Goal: Task Accomplishment & Management: Use online tool/utility

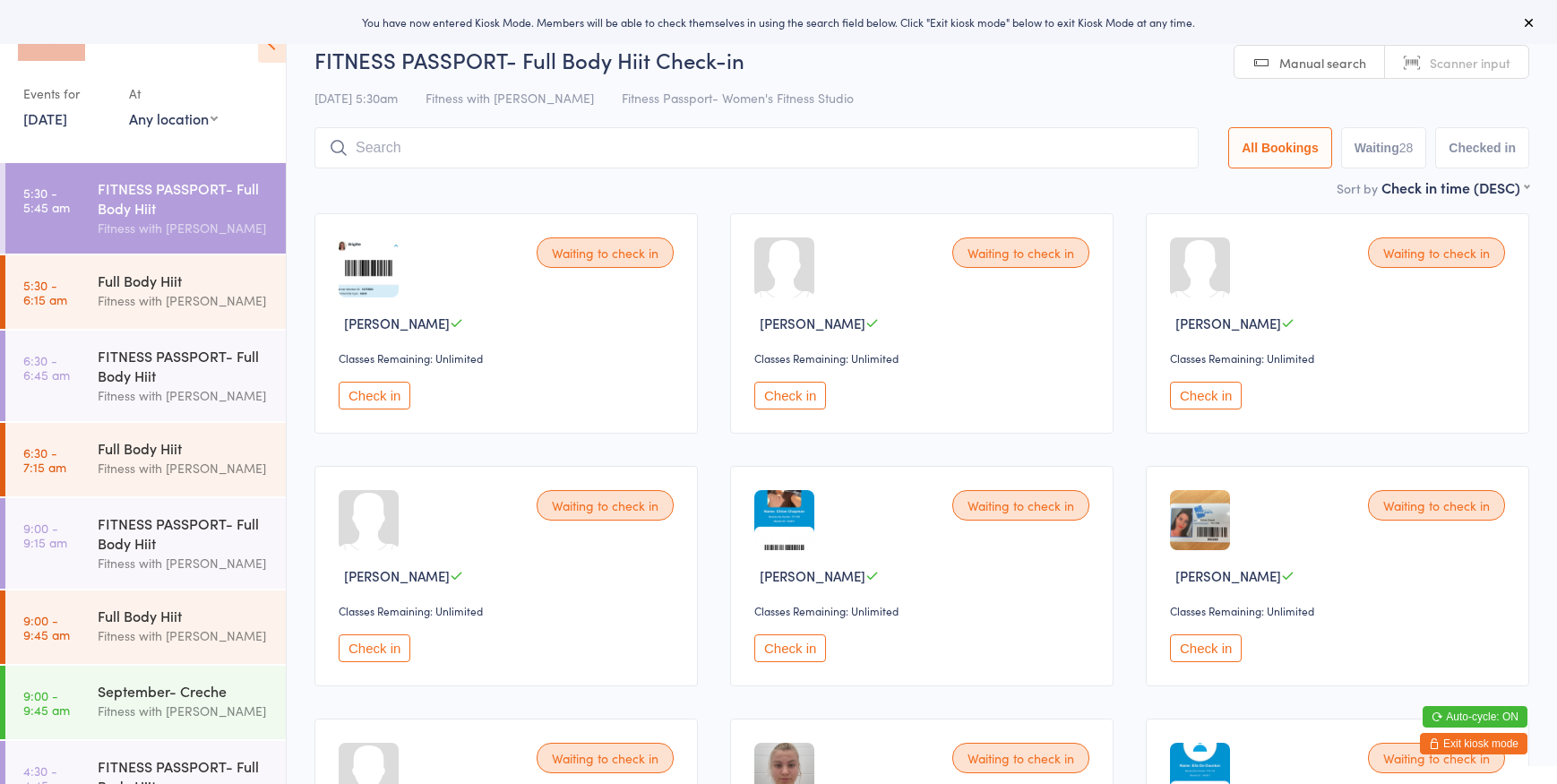
click at [170, 117] on select "Any location Women's Fitness Studio- [STREET_ADDRESS], [GEOGRAPHIC_DATA] Fitnes…" at bounding box center [173, 118] width 88 height 19
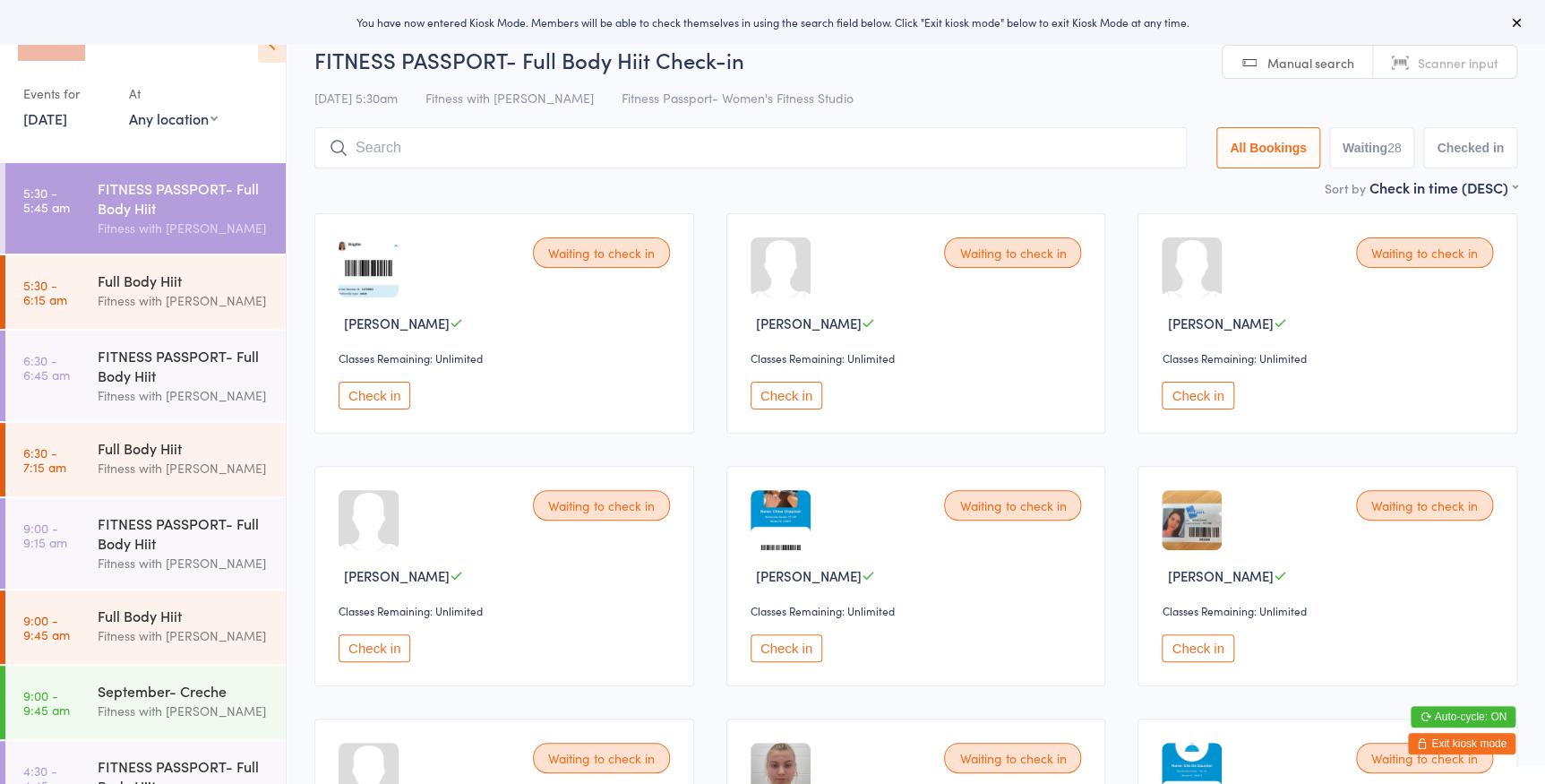
select select "0"
click at [129, 109] on select "Any location Women's Fitness Studio- [STREET_ADDRESS], [GEOGRAPHIC_DATA] Fitnes…" at bounding box center [173, 118] width 88 height 19
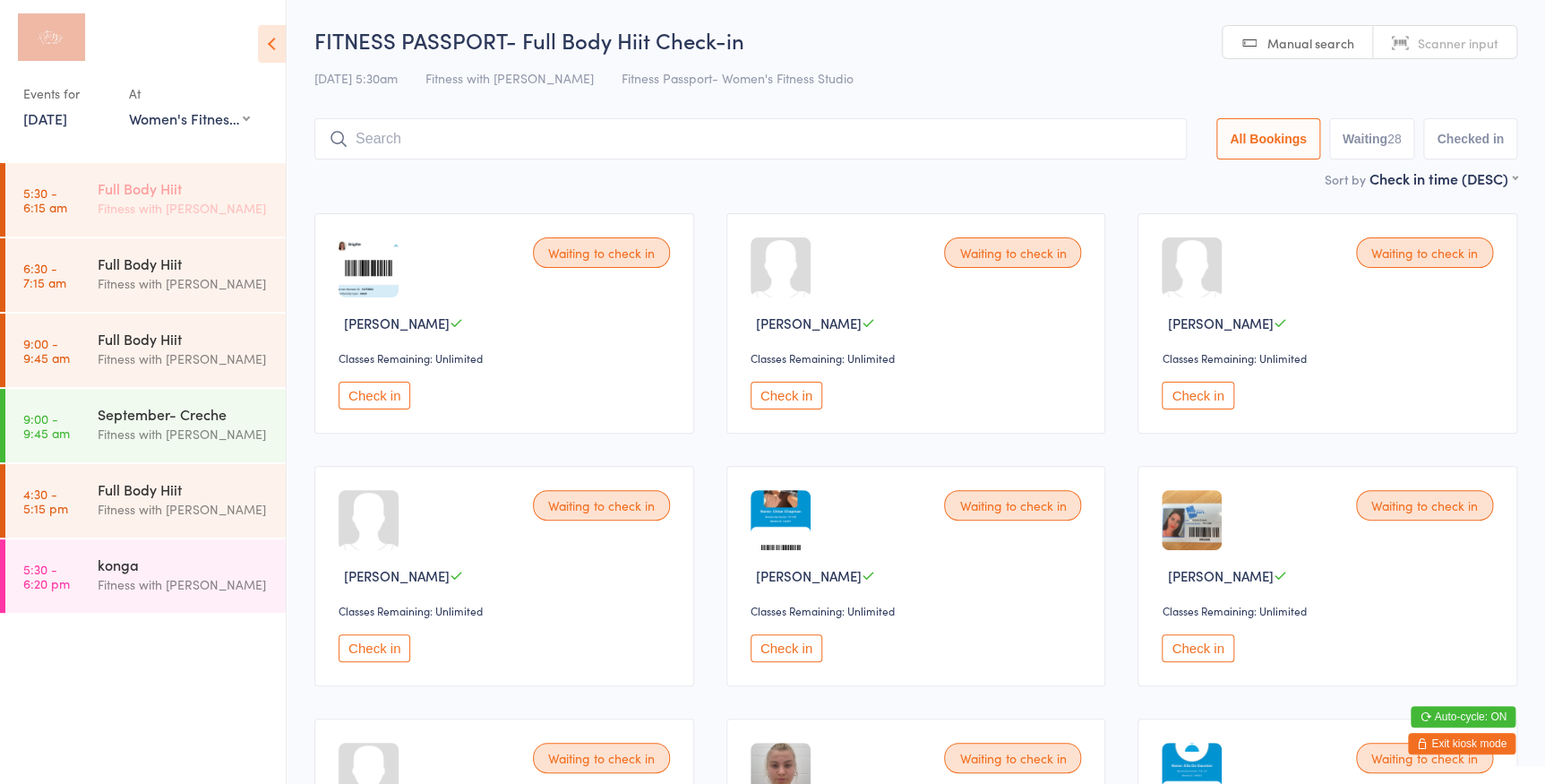
click at [227, 183] on div "Full Body Hiit" at bounding box center [184, 188] width 173 height 19
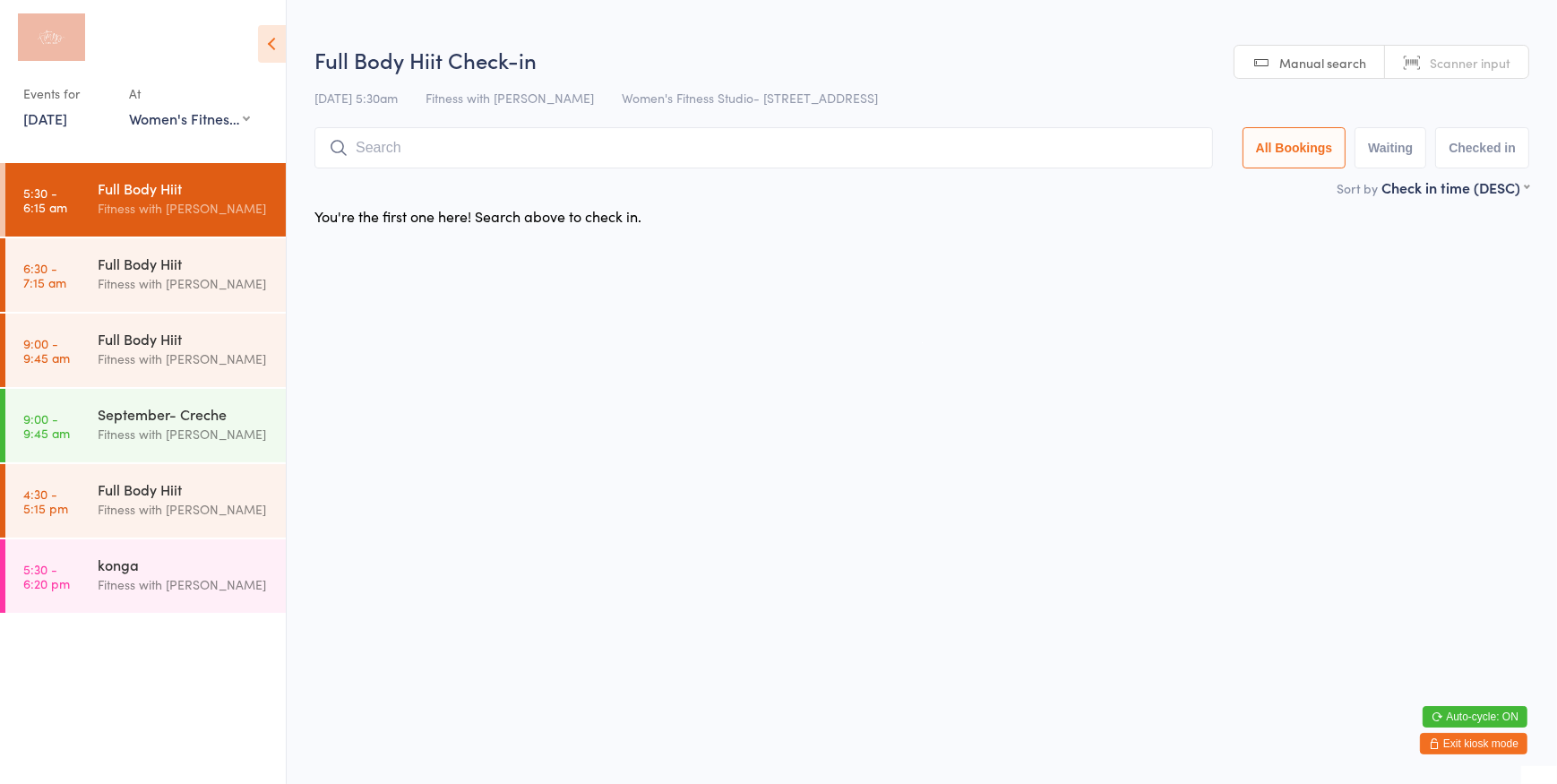
click at [1442, 71] on span "Scanner input" at bounding box center [1470, 62] width 81 height 18
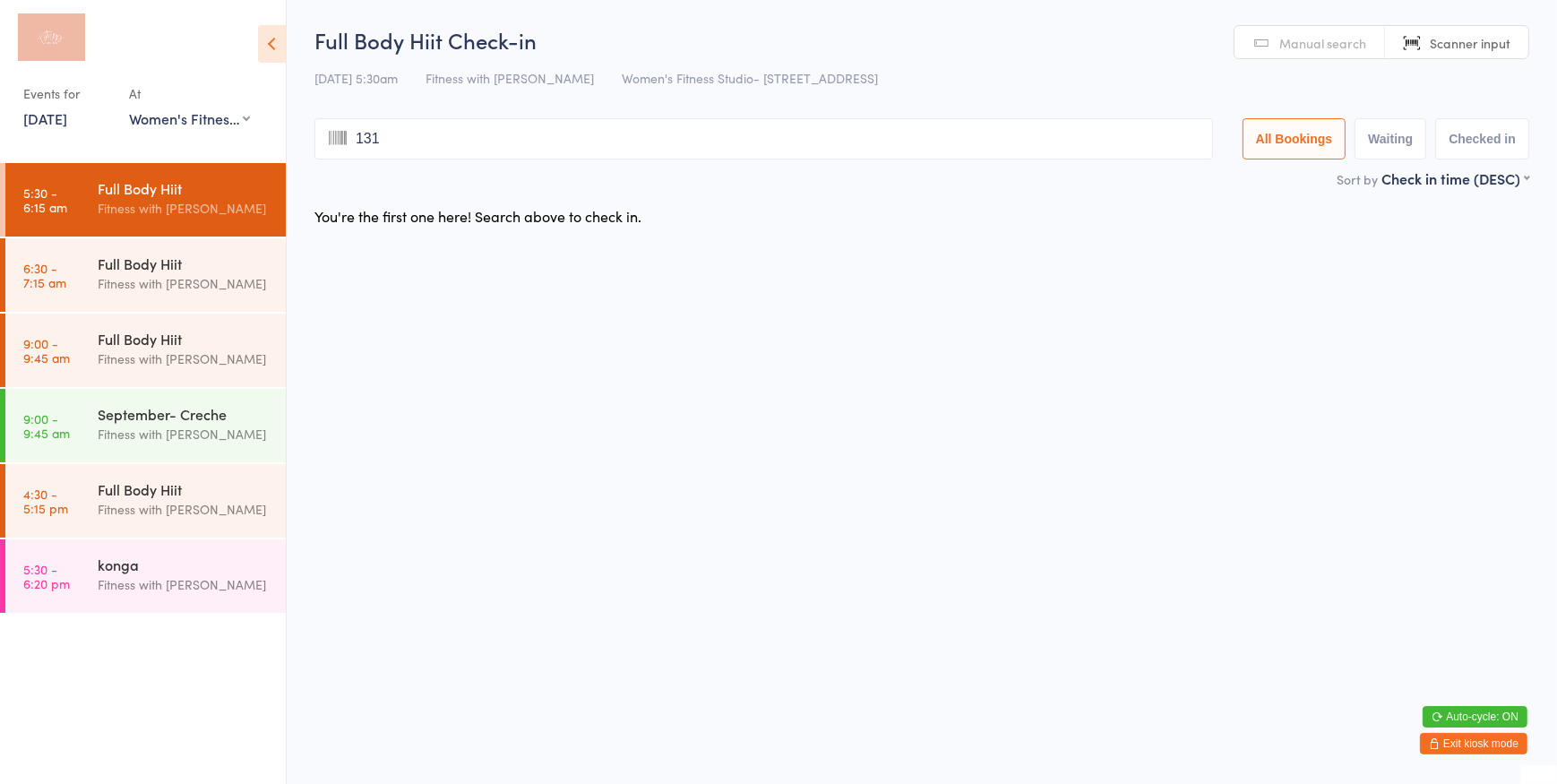
type input "1311"
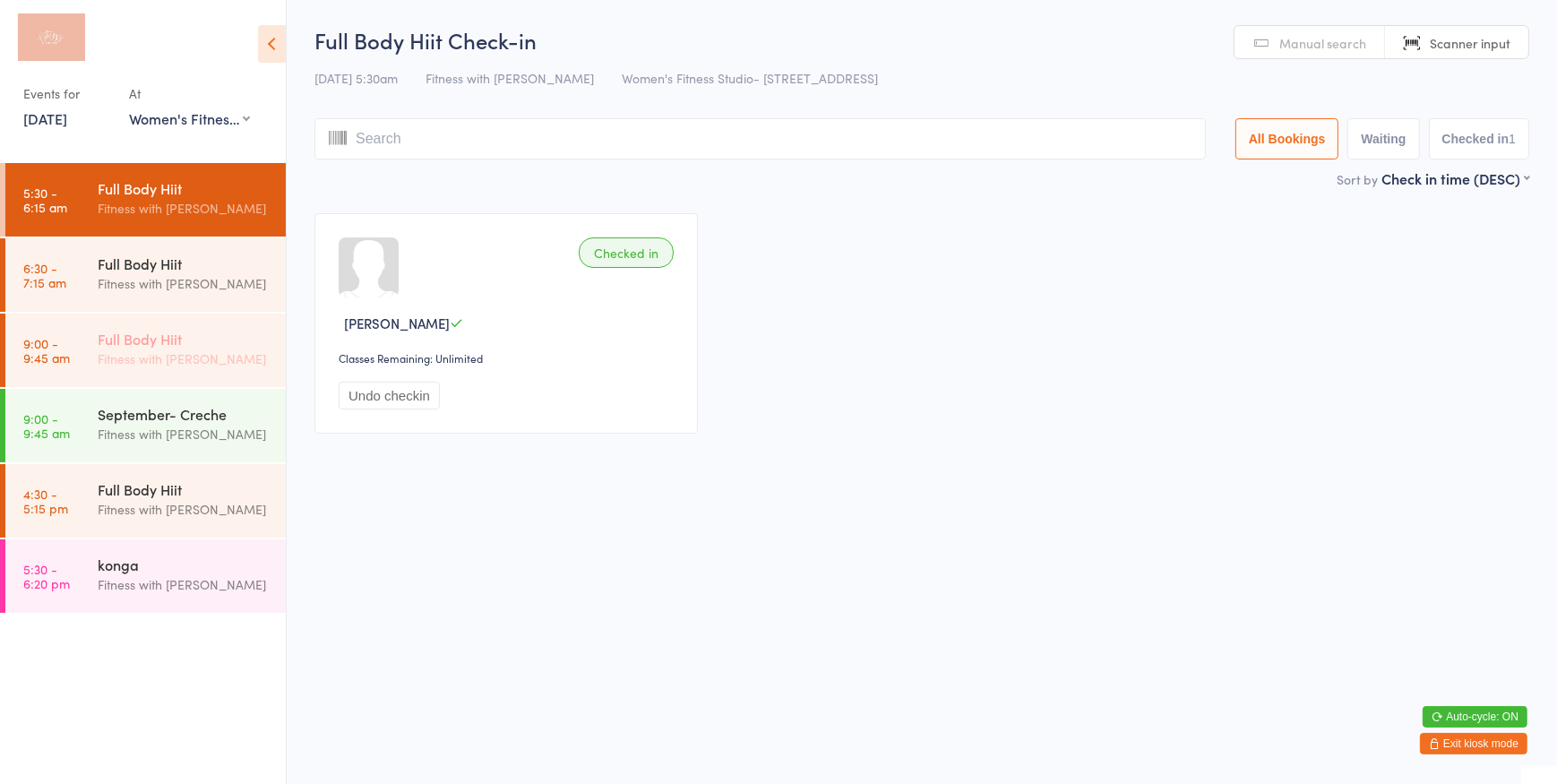
click at [89, 341] on link "9:00 - 9:45 am Full Body Hiit Fitness with [PERSON_NAME]" at bounding box center [146, 350] width 280 height 74
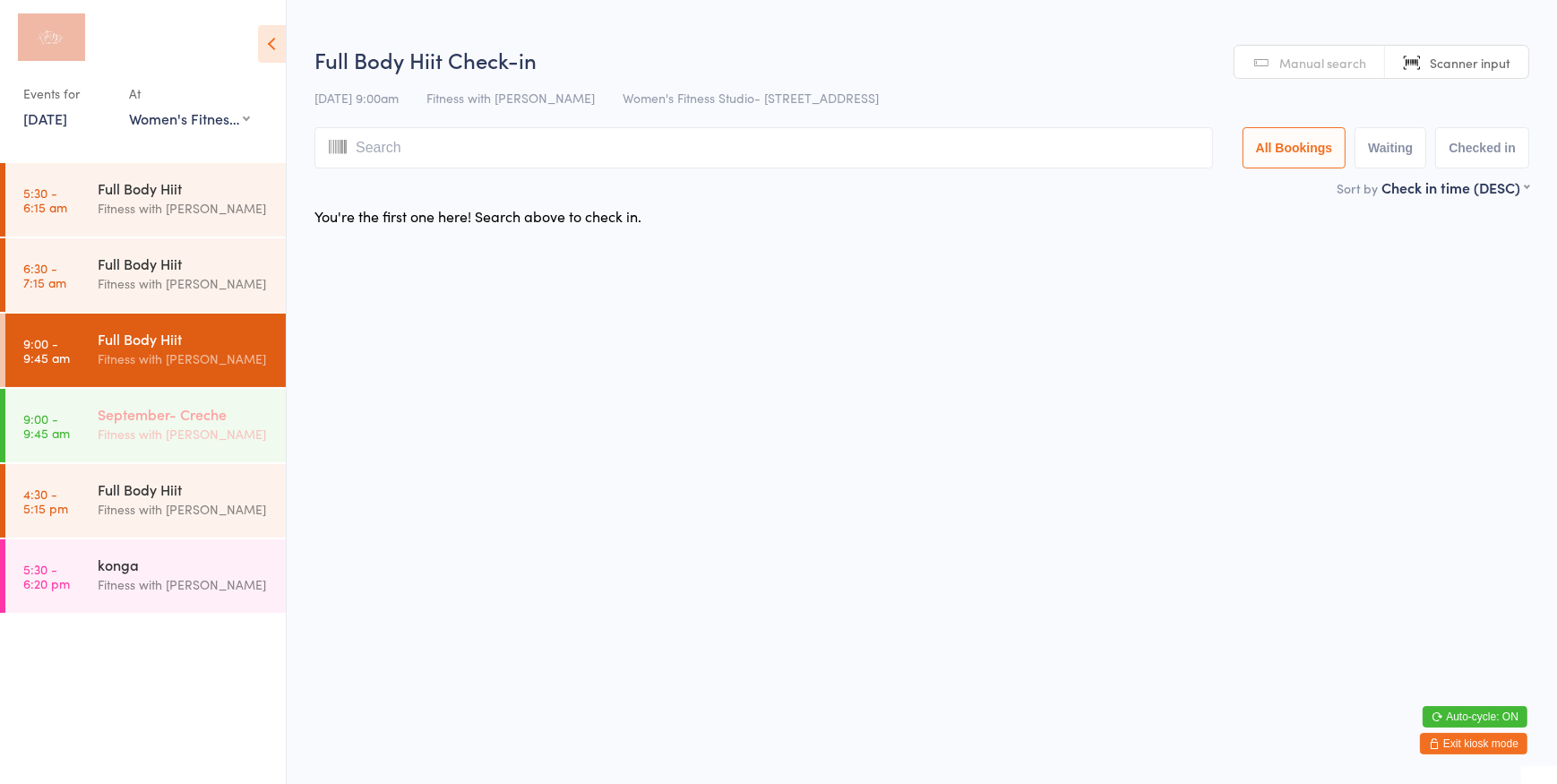
click at [180, 403] on div "September- Creche Fitness with [PERSON_NAME]" at bounding box center [192, 424] width 188 height 71
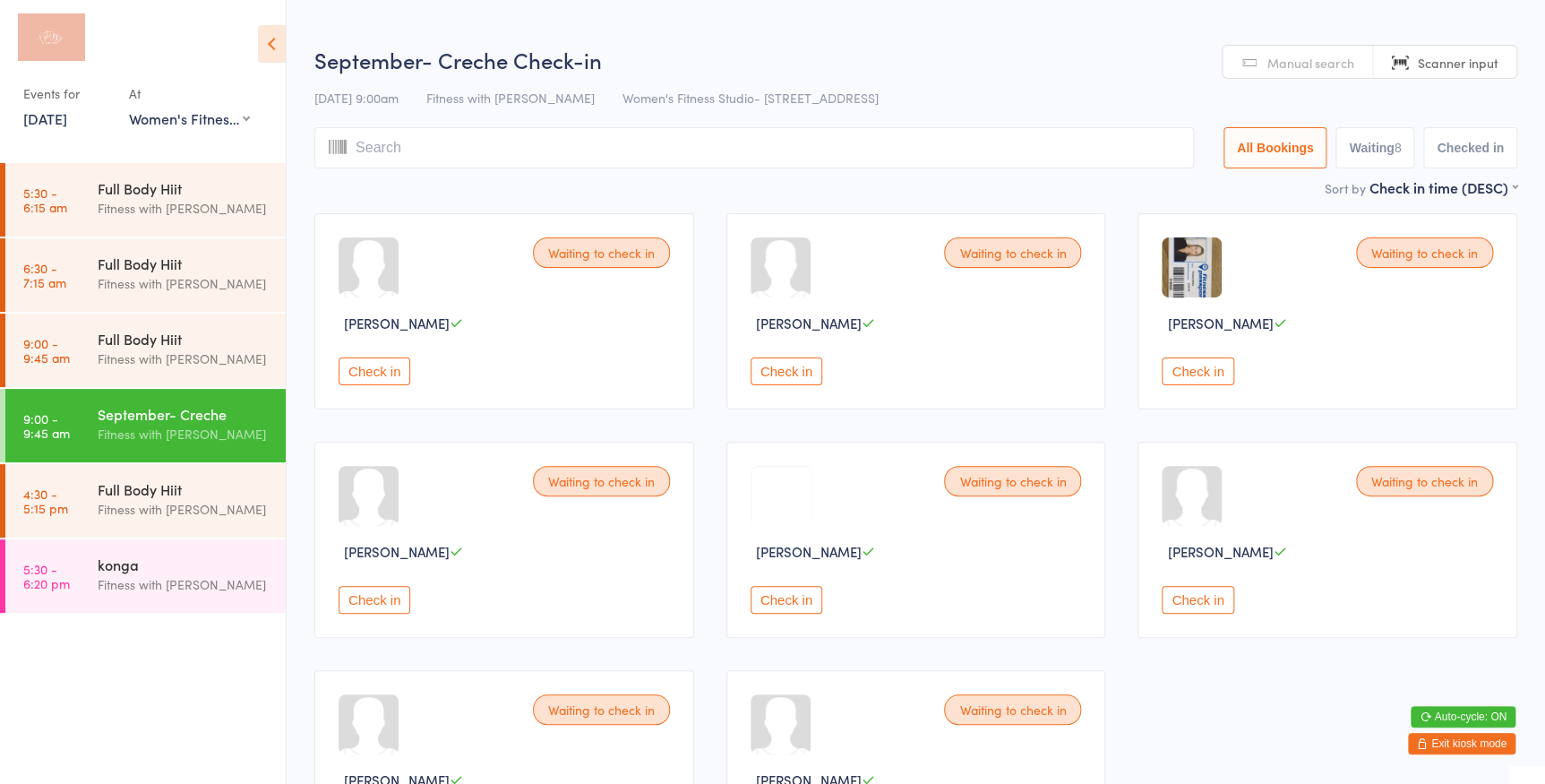
scroll to position [162, 0]
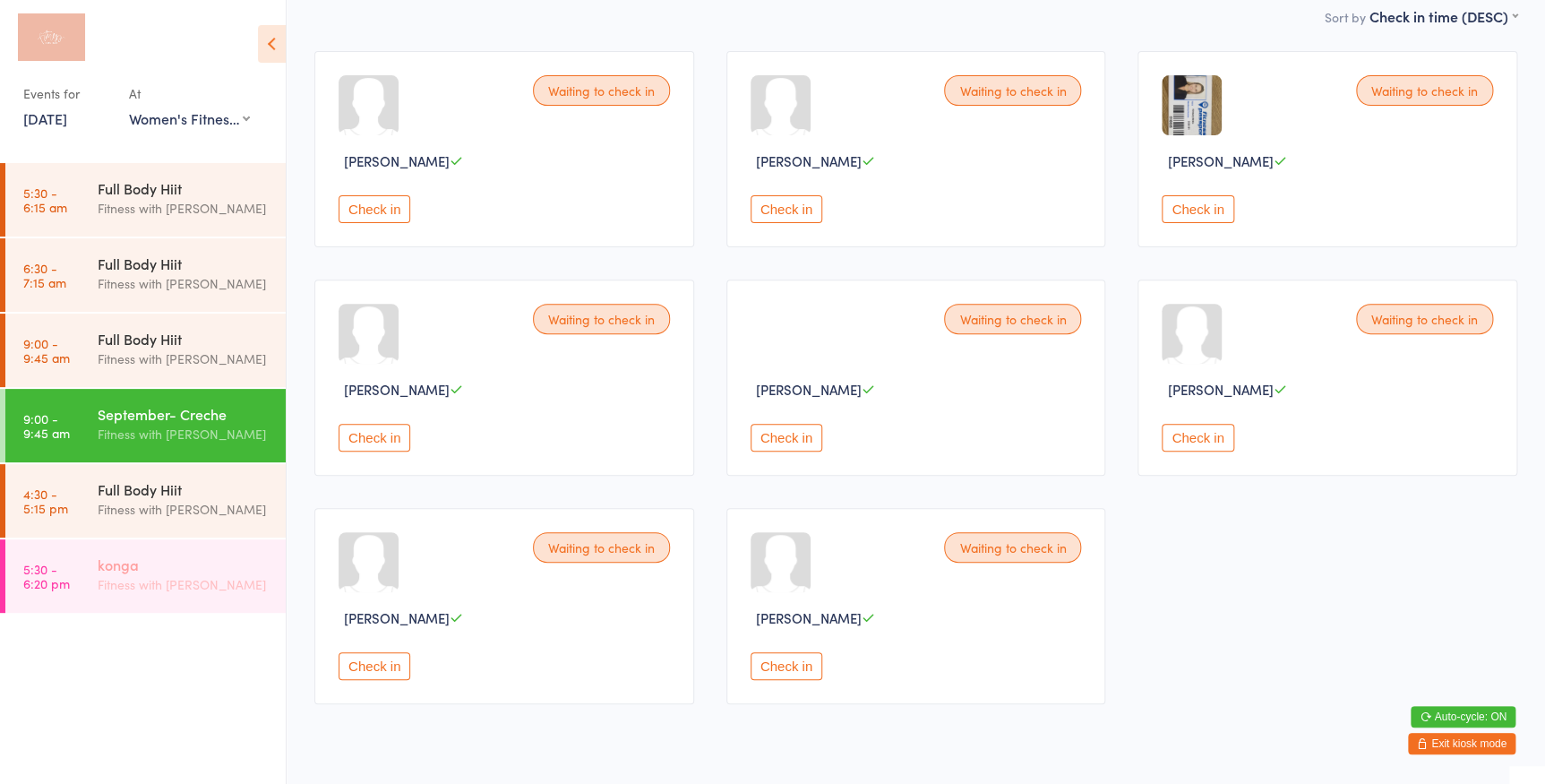
click at [102, 582] on div "Fitness with [PERSON_NAME]" at bounding box center [184, 584] width 173 height 20
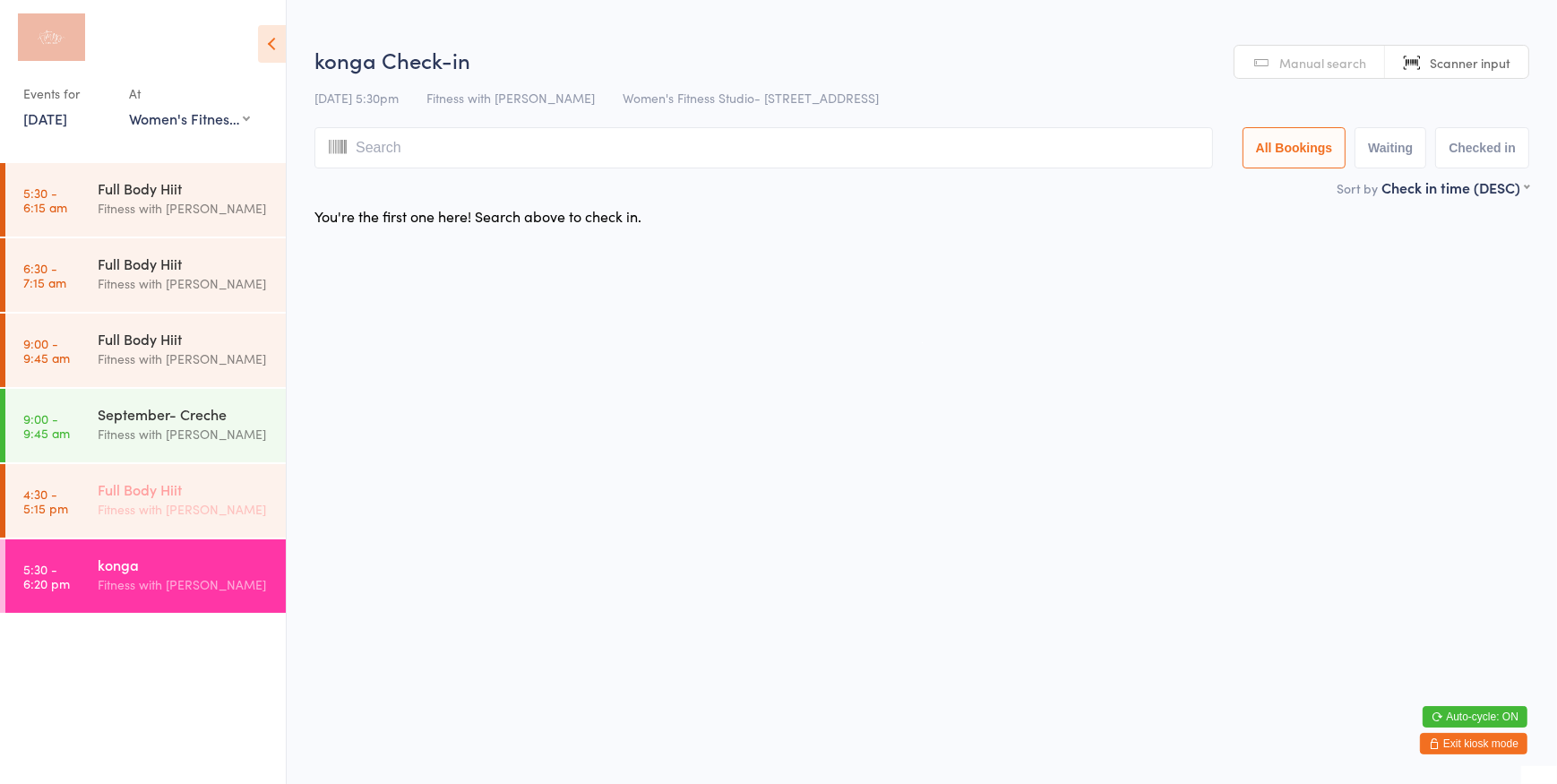
click at [116, 510] on div "Fitness with [PERSON_NAME]" at bounding box center [184, 509] width 173 height 20
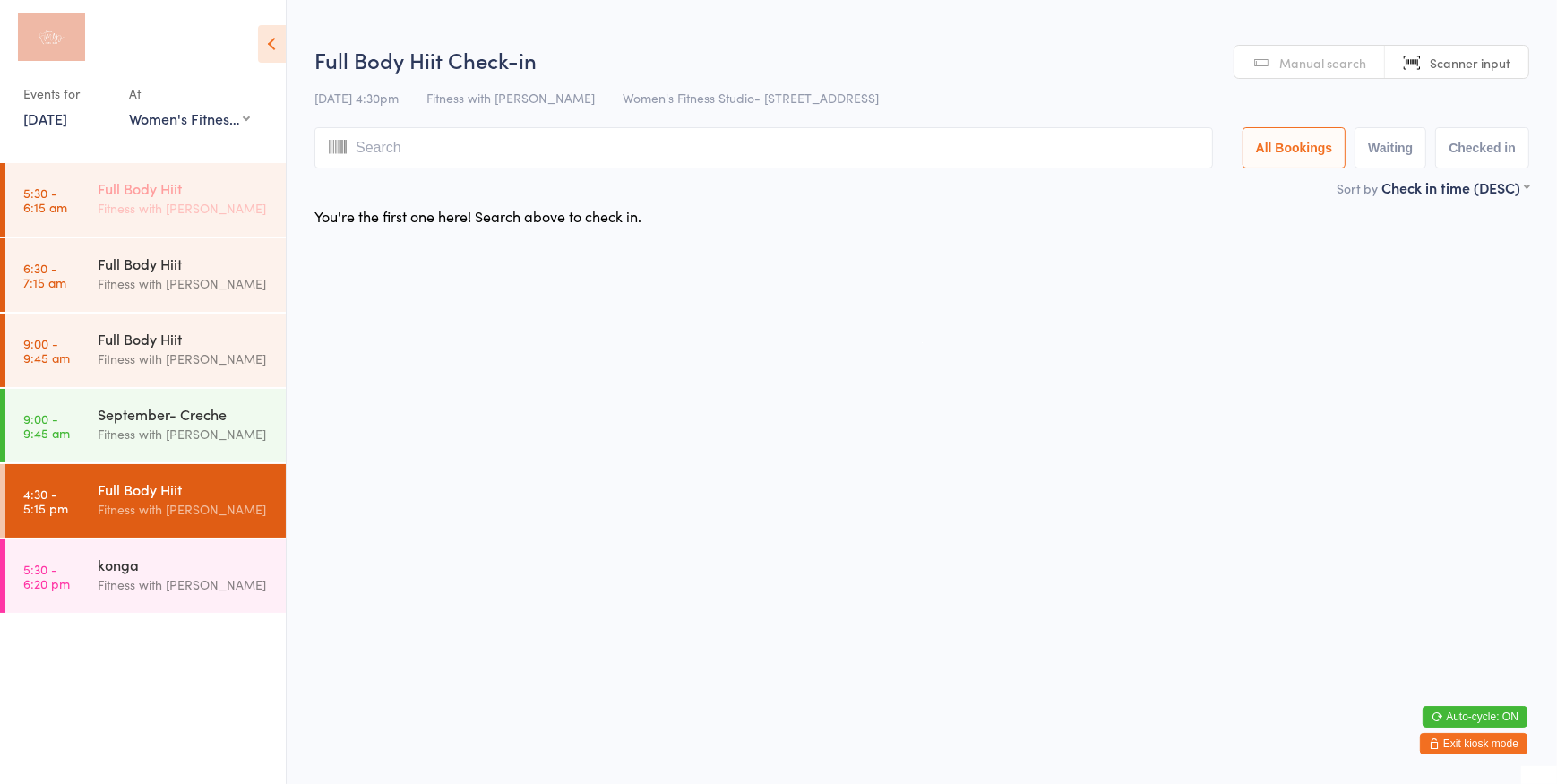
click at [144, 204] on div "Fitness with [PERSON_NAME]" at bounding box center [184, 208] width 173 height 20
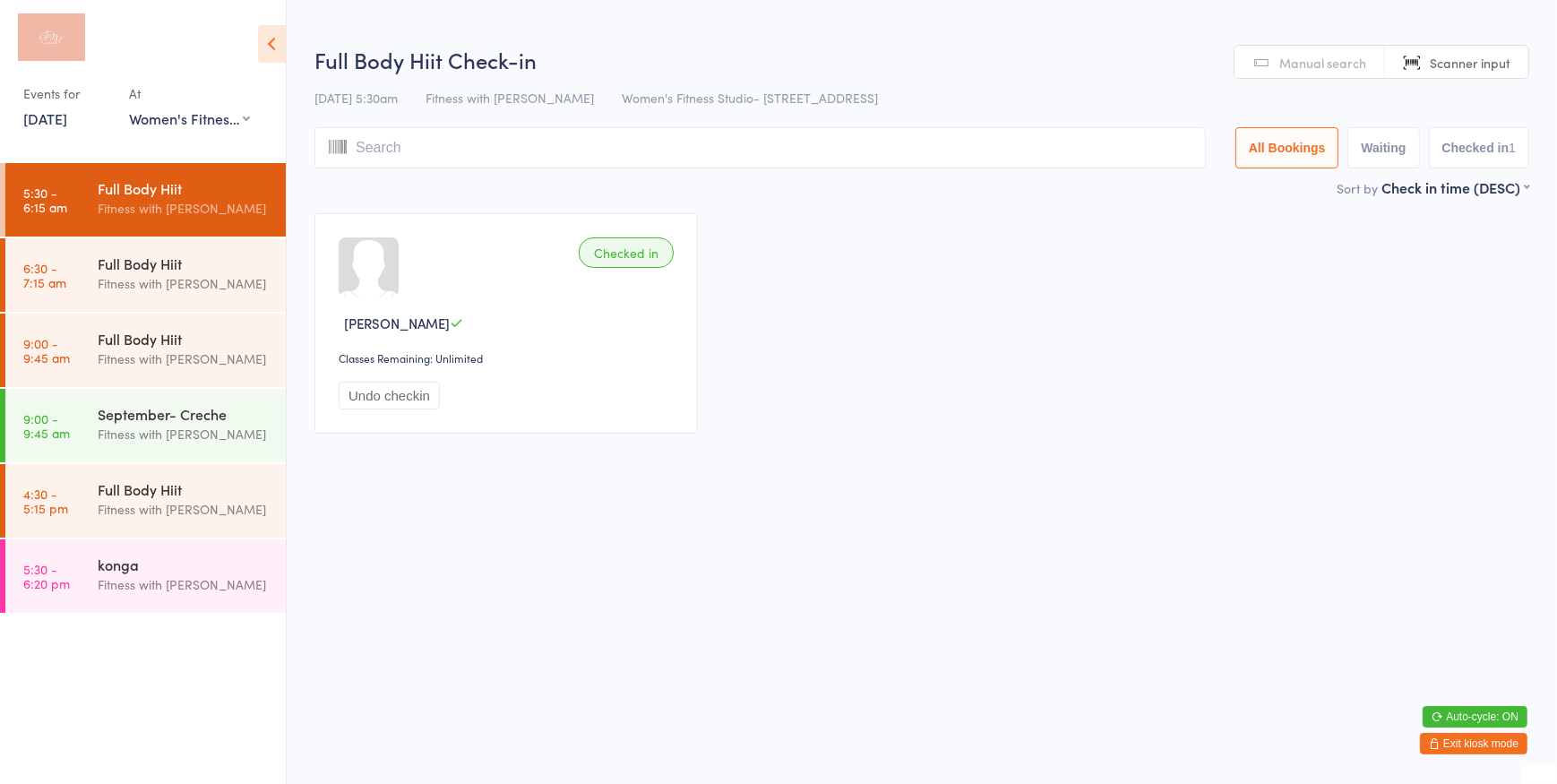
click at [186, 125] on select "Any location Women's Fitness Studio- [STREET_ADDRESS], [GEOGRAPHIC_DATA] Fitnes…" at bounding box center [189, 118] width 121 height 19
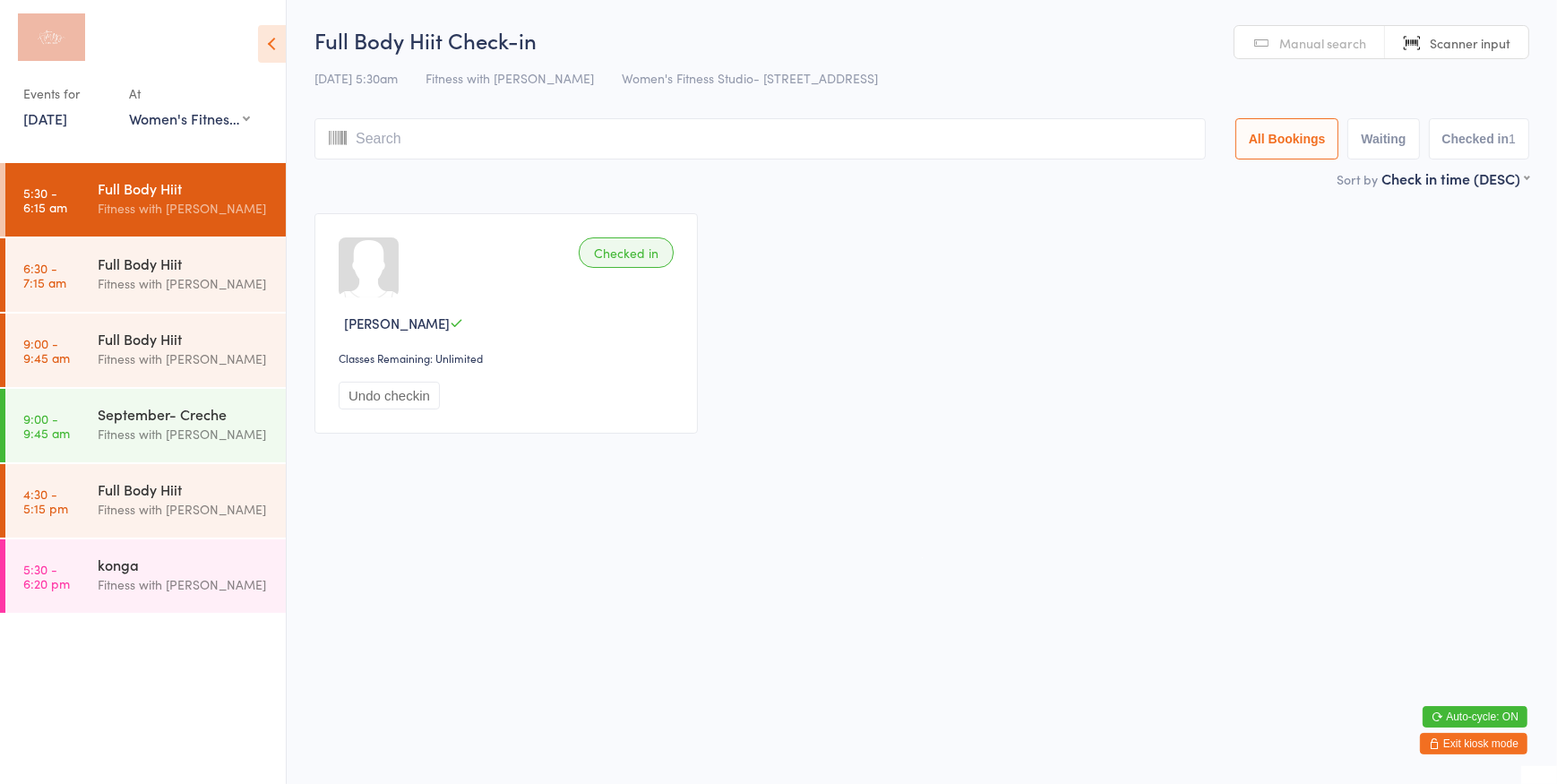
click at [129, 109] on select "Any location Women's Fitness Studio- [STREET_ADDRESS], [GEOGRAPHIC_DATA] Fitnes…" at bounding box center [189, 118] width 121 height 19
click at [1314, 35] on span "Manual search" at bounding box center [1323, 42] width 87 height 18
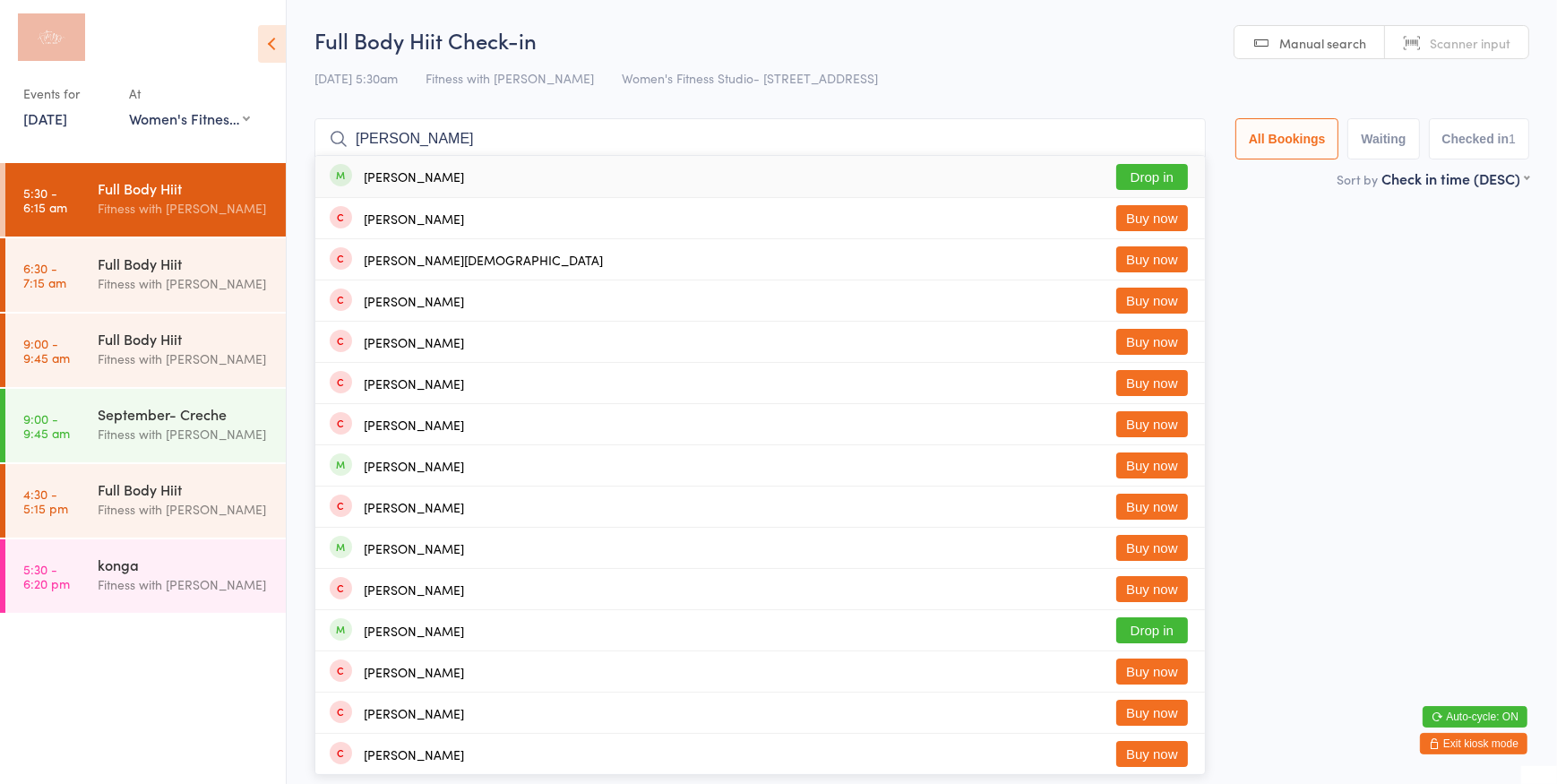
type input "[PERSON_NAME]"
click at [1141, 167] on button "Drop in" at bounding box center [1153, 177] width 72 height 26
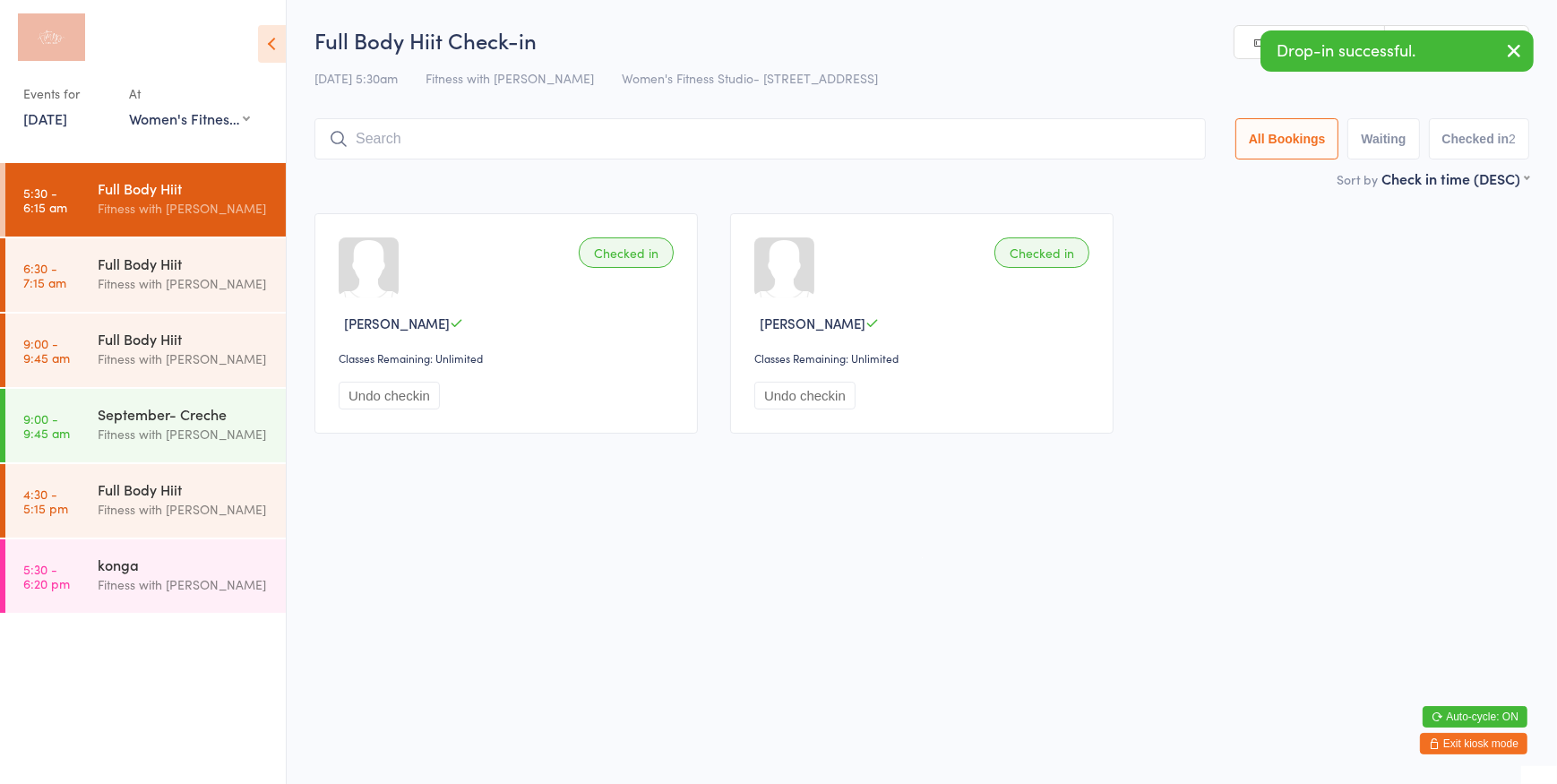
click at [1251, 37] on link "Manual search" at bounding box center [1309, 42] width 150 height 34
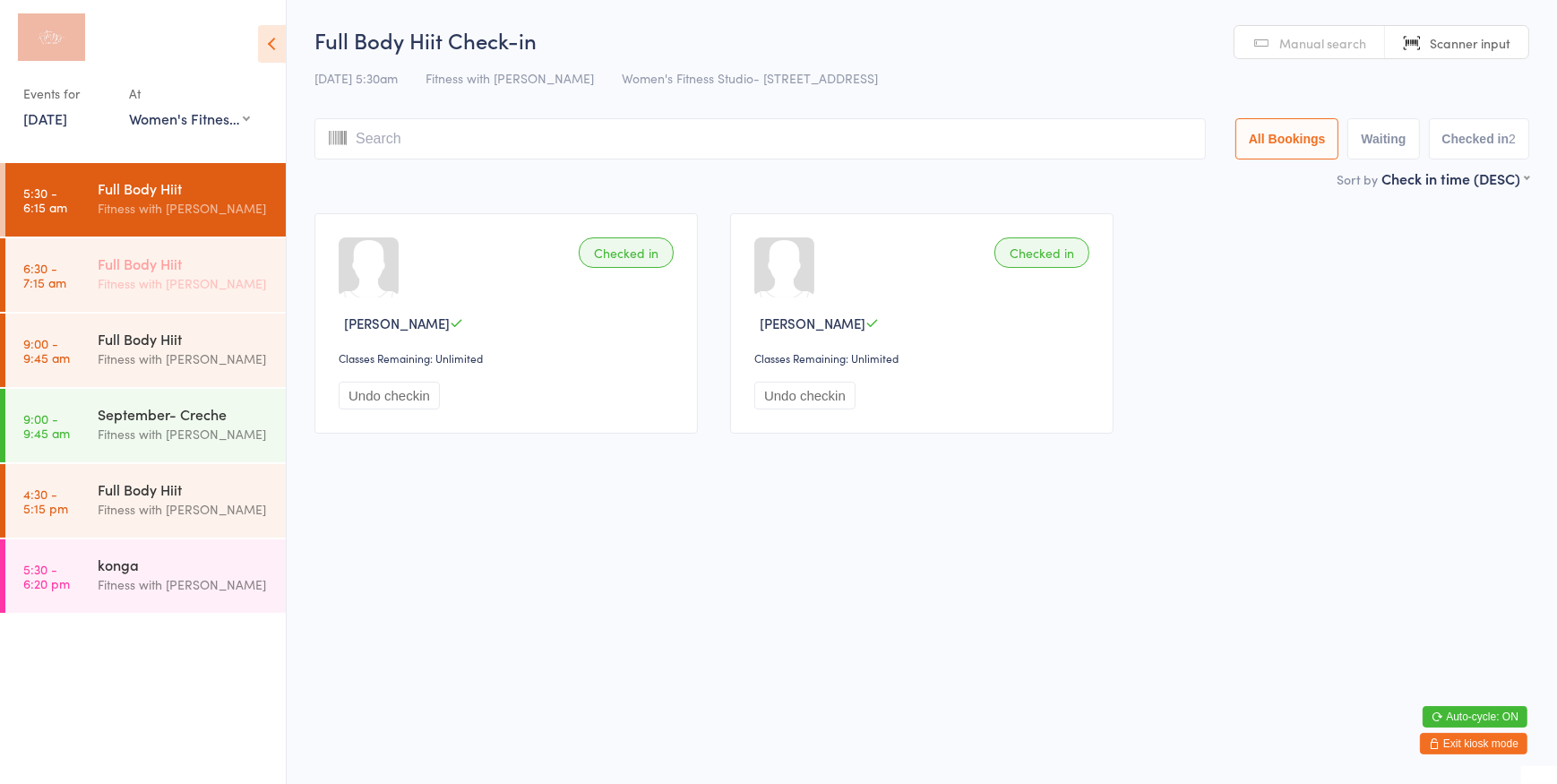
click at [17, 272] on link "6:30 - 7:15 am Full Body Hiit Fitness with [PERSON_NAME]" at bounding box center [146, 275] width 280 height 74
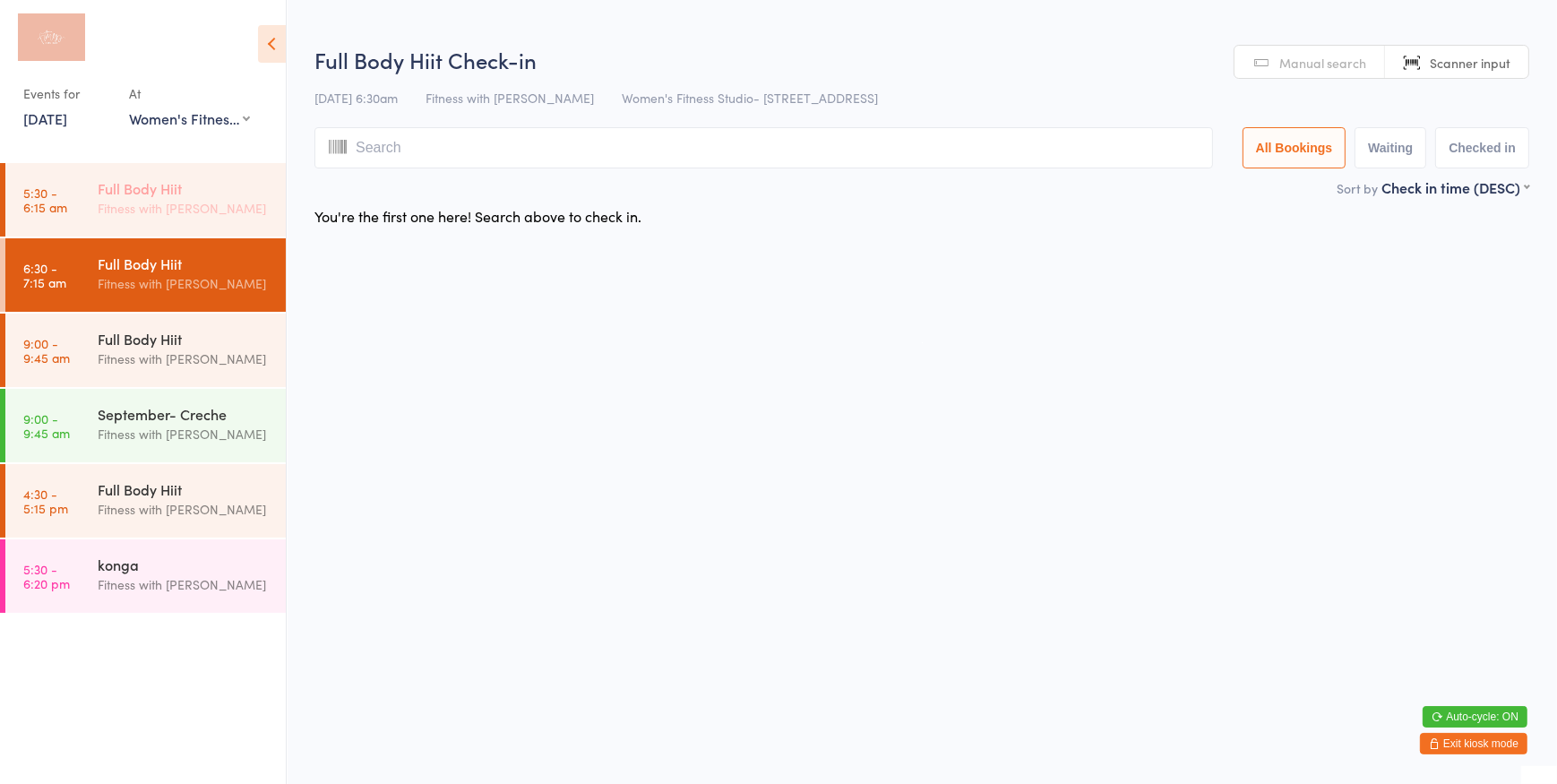
click at [74, 223] on link "5:30 - 6:15 am Full Body Hiit Fitness with [PERSON_NAME]" at bounding box center [146, 200] width 280 height 74
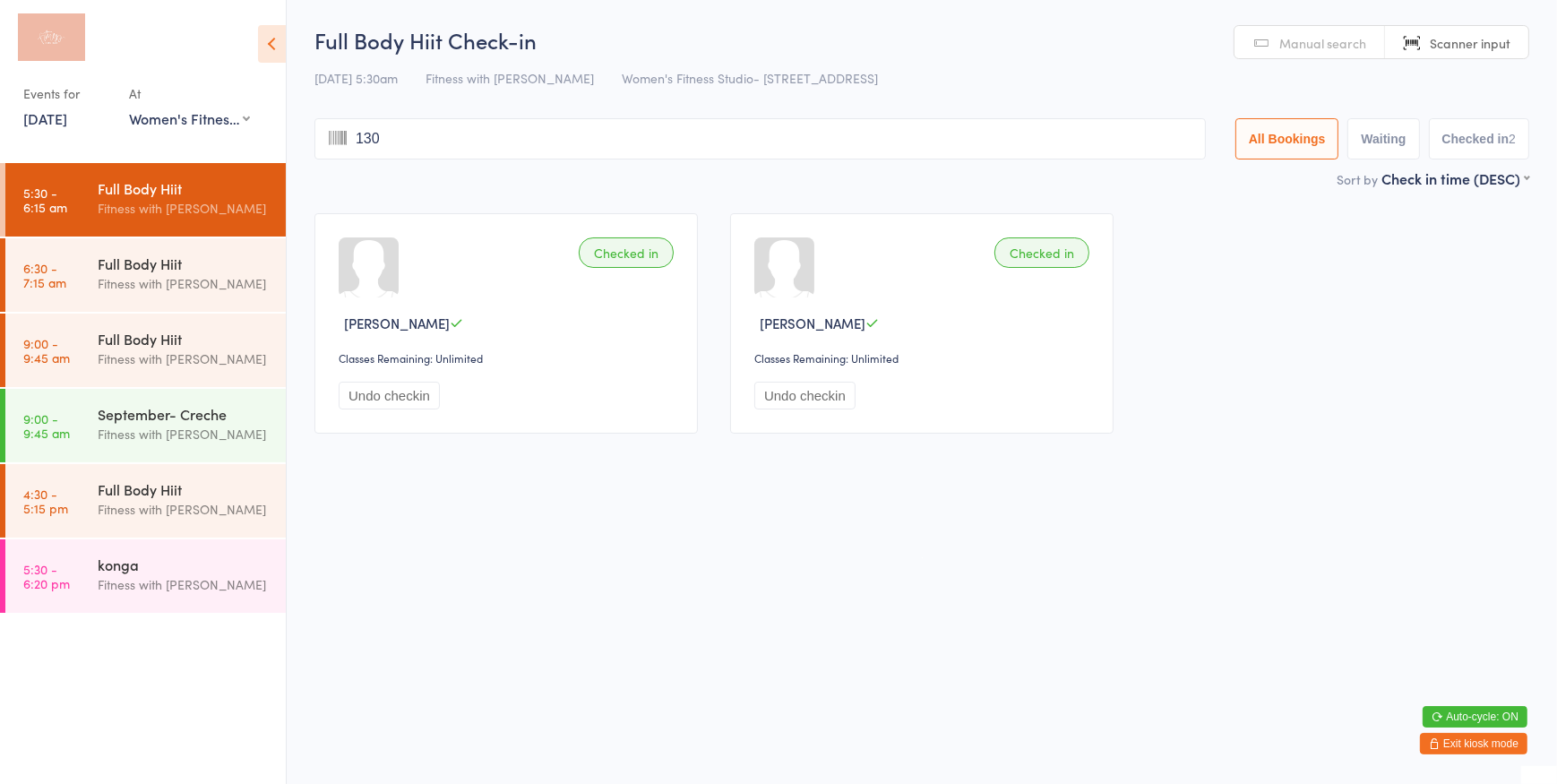
type input "1306"
type input "162"
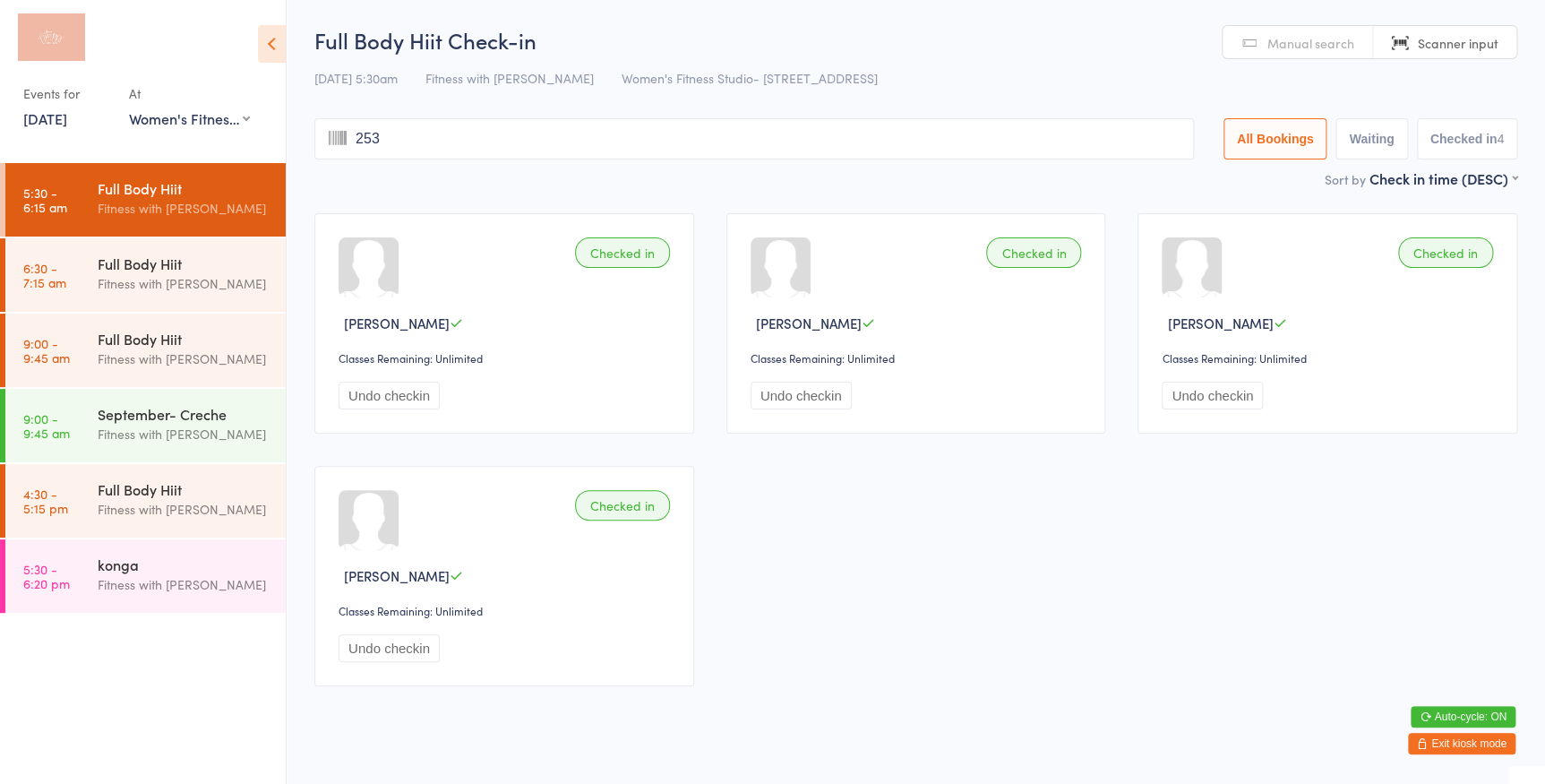
type input "2530"
click at [1302, 36] on span "Manual search" at bounding box center [1311, 42] width 87 height 18
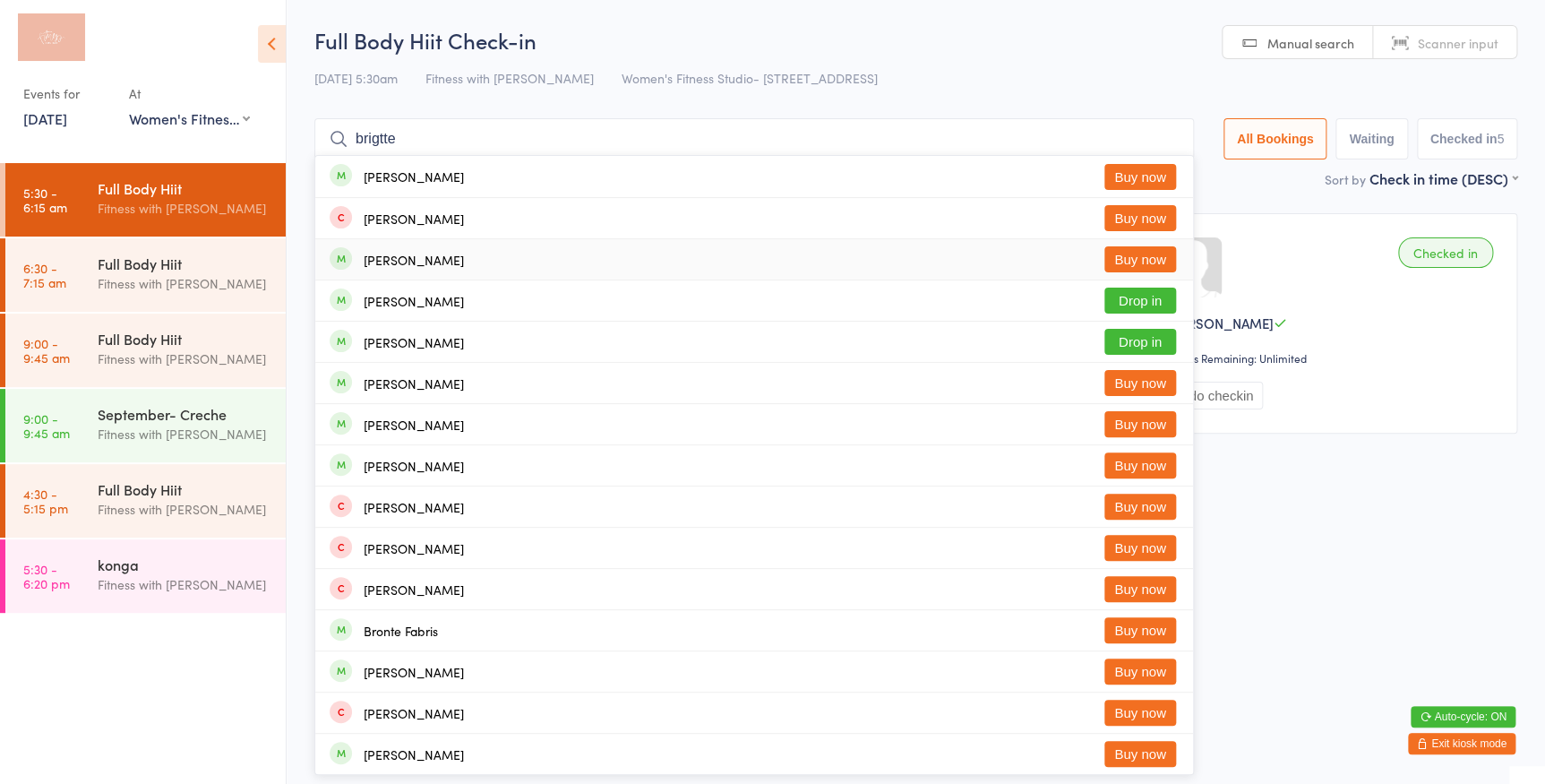
type input "brigtte"
click at [1120, 260] on button "Buy now" at bounding box center [1141, 259] width 72 height 26
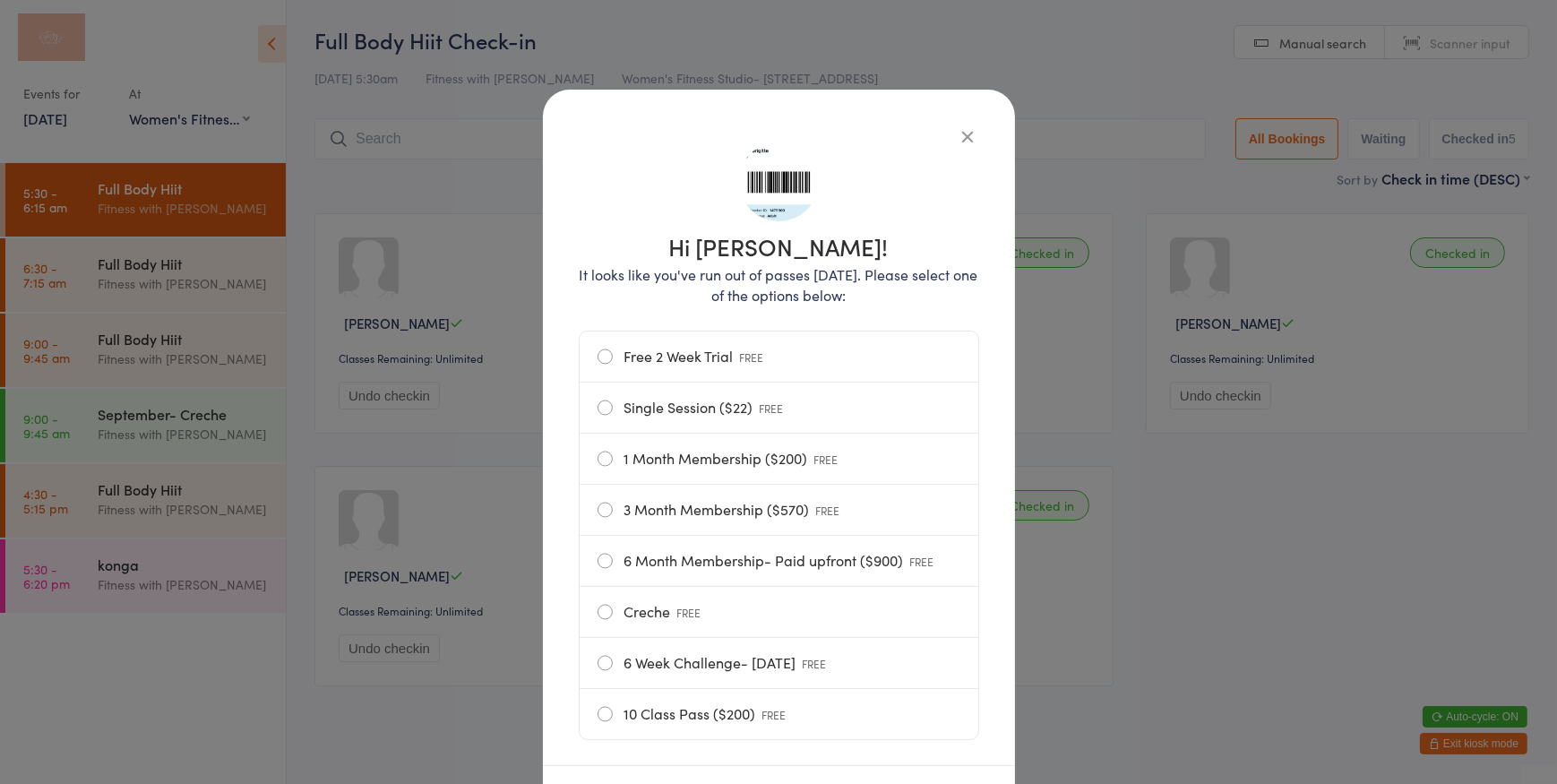
click at [959, 129] on icon "button" at bounding box center [967, 135] width 19 height 19
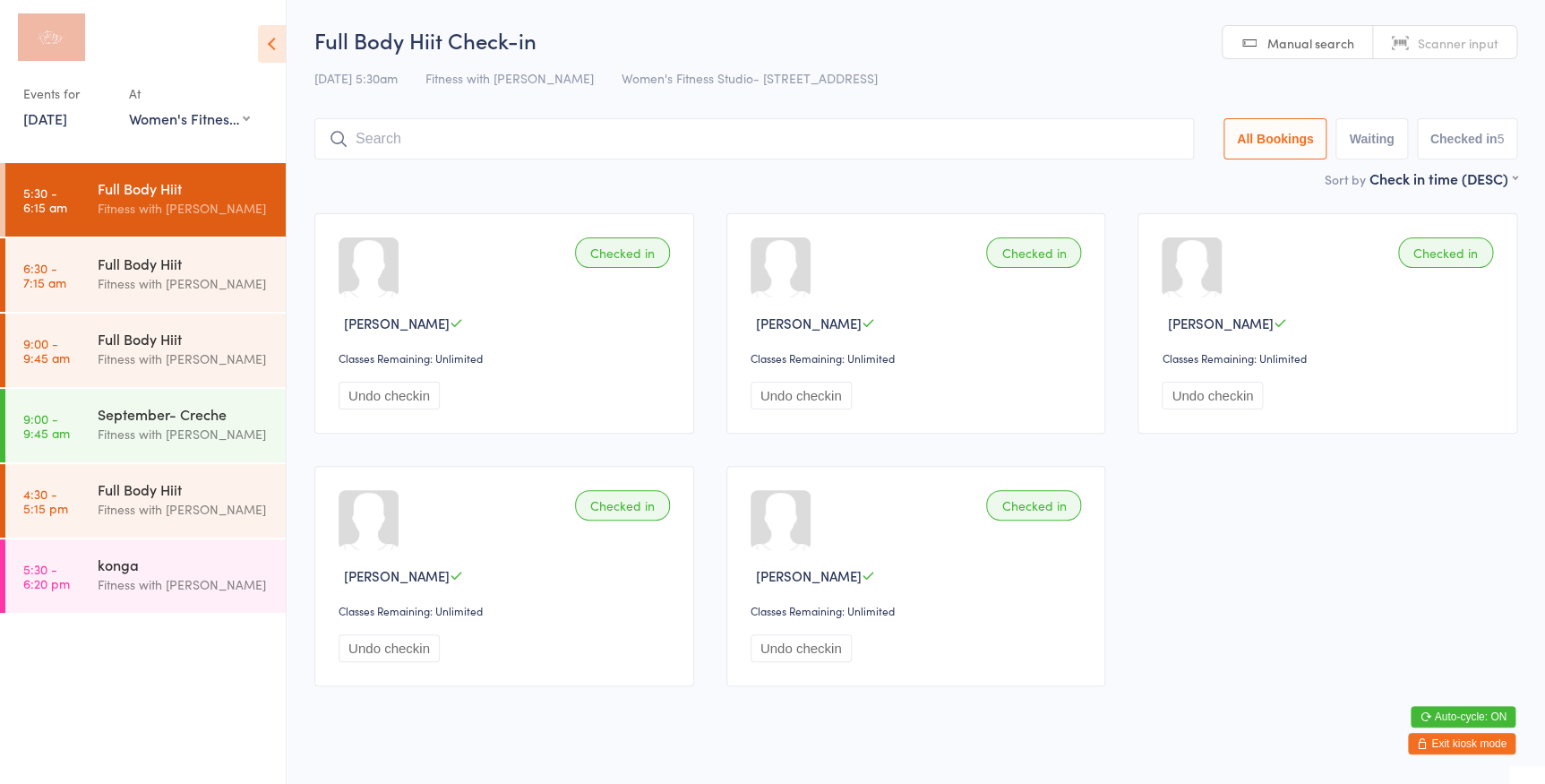
click at [1250, 40] on link "Manual search" at bounding box center [1297, 42] width 150 height 34
type input "873"
type input "1374"
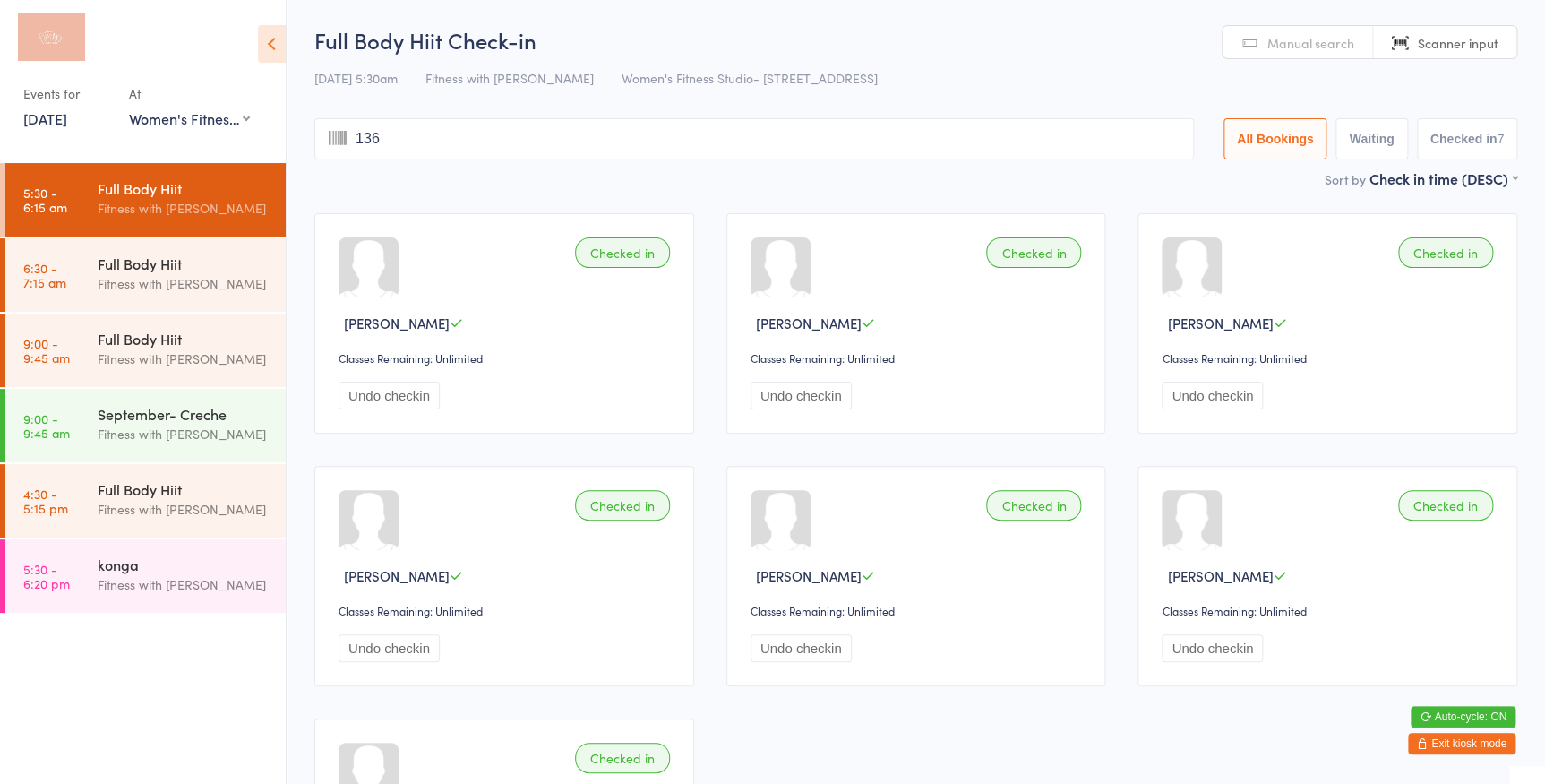
type input "1368"
type input "34"
type input "3080"
type input "1008"
click at [1352, 135] on button "Waiting" at bounding box center [1365, 138] width 72 height 41
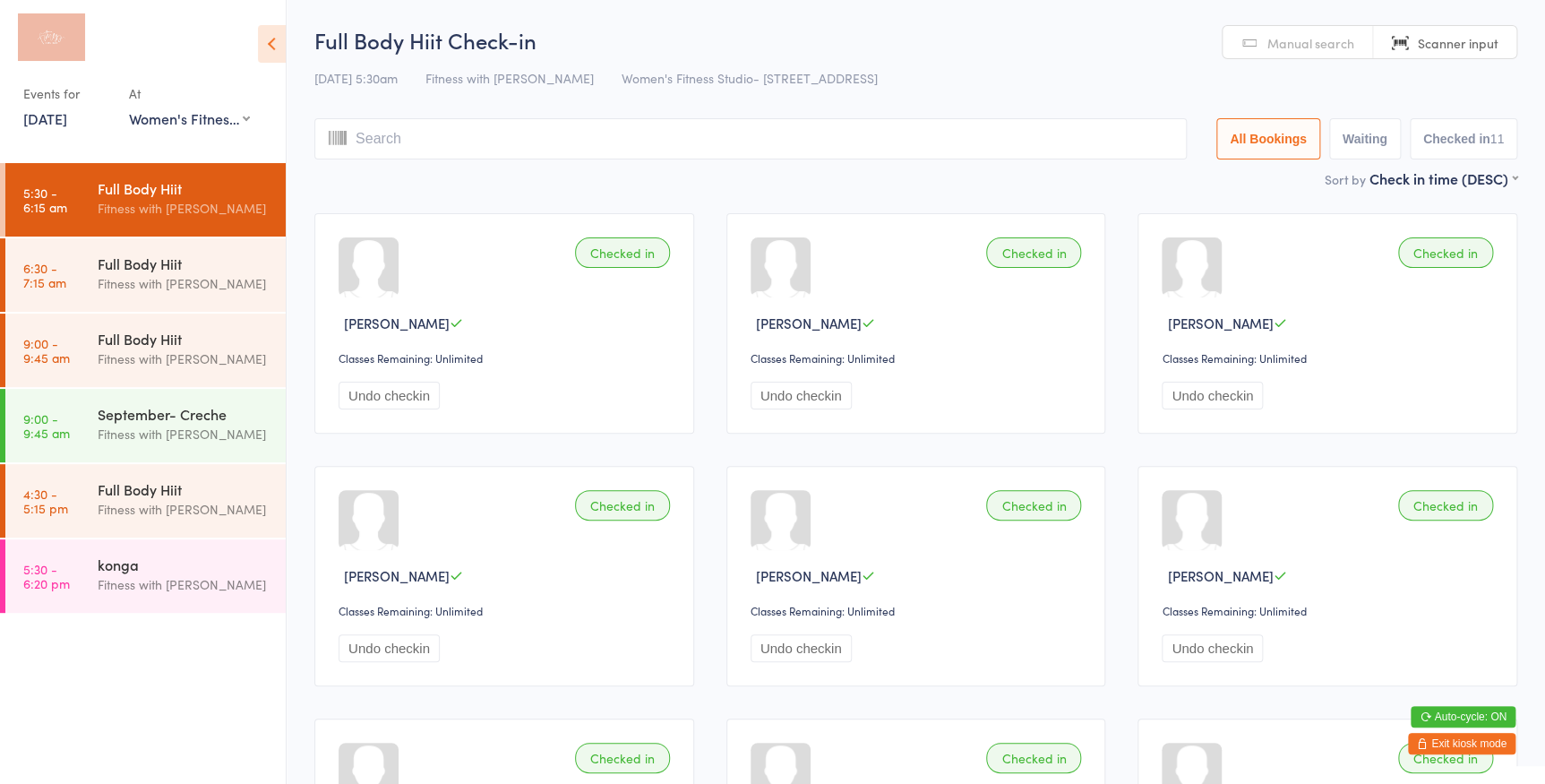
select select "0"
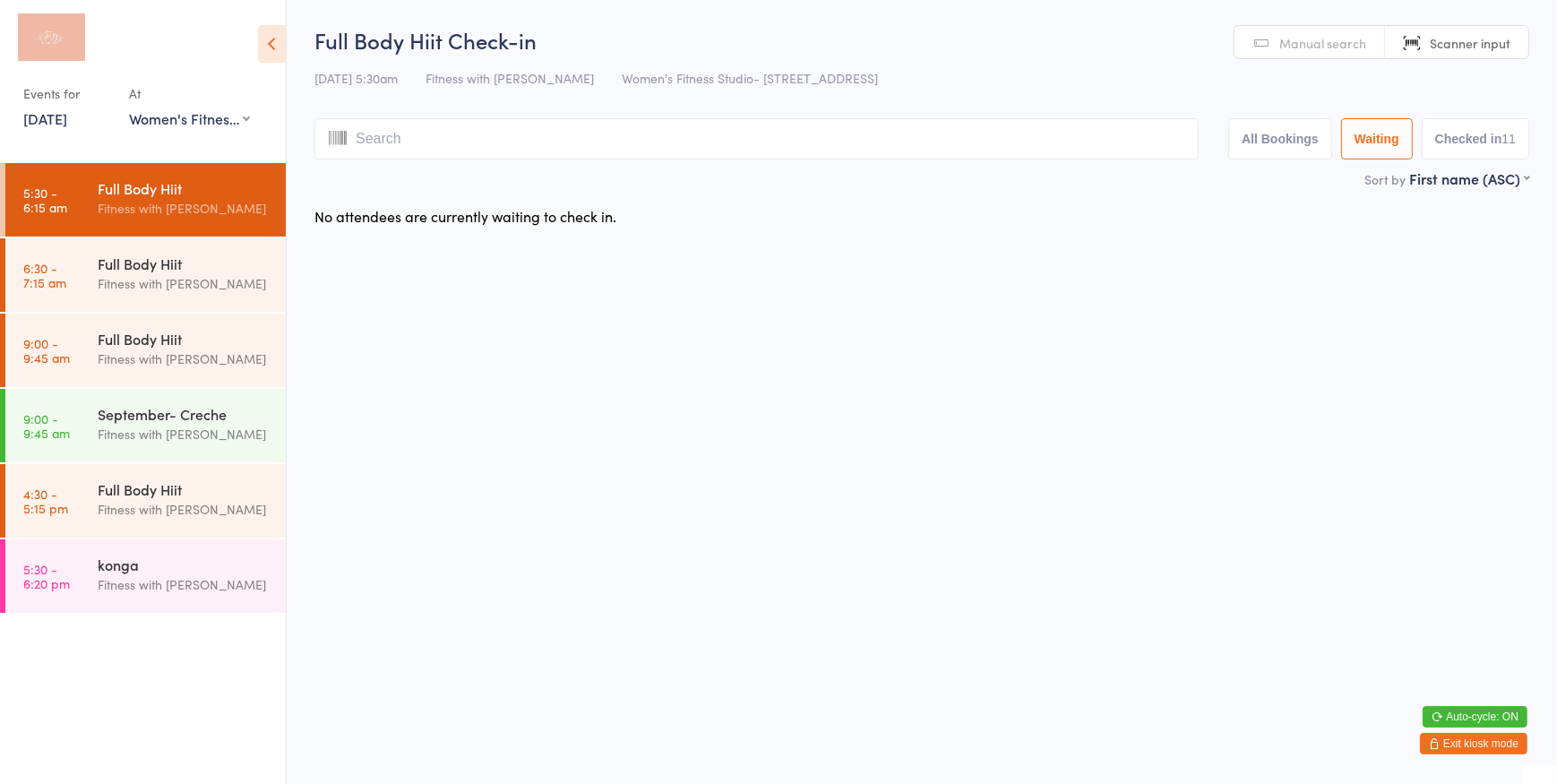
click at [1300, 145] on button "All Bookings" at bounding box center [1280, 138] width 104 height 41
